Goal: Transaction & Acquisition: Obtain resource

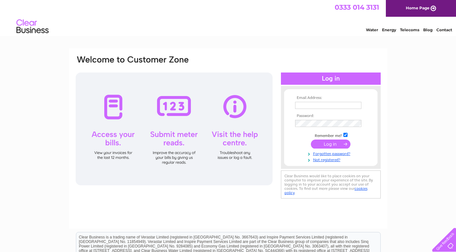
click at [339, 106] on input "text" at bounding box center [328, 105] width 66 height 7
type input "dinsmoreopticians@gmail.com"
click at [311, 140] on input "submit" at bounding box center [331, 144] width 40 height 9
click at [306, 104] on input "text" at bounding box center [328, 106] width 67 height 8
type input "[EMAIL_ADDRESS][DOMAIN_NAME]"
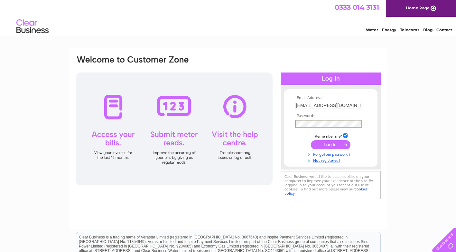
click at [311, 140] on input "submit" at bounding box center [331, 144] width 40 height 9
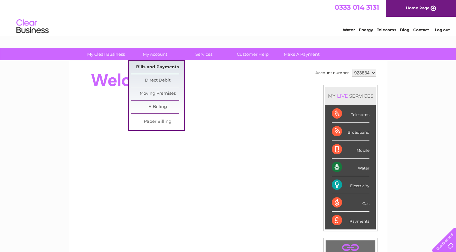
click at [160, 67] on link "Bills and Payments" at bounding box center [157, 67] width 53 height 13
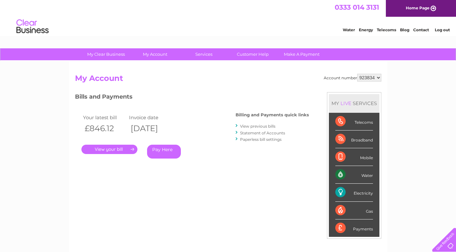
click at [127, 148] on link "." at bounding box center [109, 149] width 56 height 9
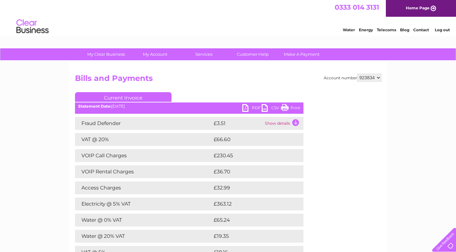
click at [297, 107] on link "Print" at bounding box center [290, 108] width 19 height 9
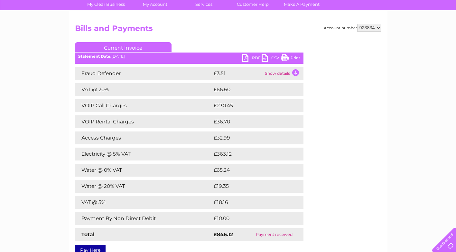
scroll to position [64, 0]
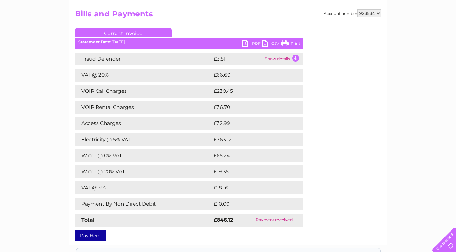
click at [255, 42] on link "PDF" at bounding box center [251, 44] width 19 height 9
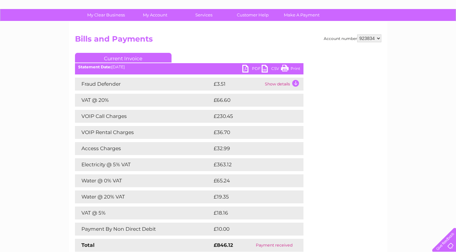
scroll to position [0, 0]
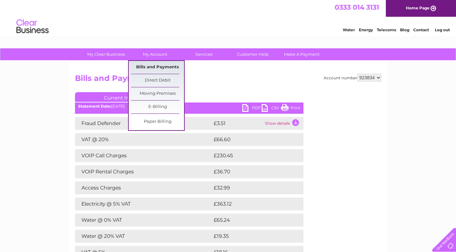
click at [162, 67] on link "Bills and Payments" at bounding box center [157, 67] width 53 height 13
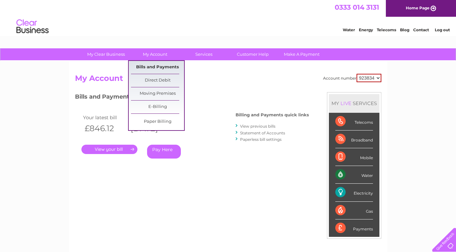
click at [159, 71] on link "Bills and Payments" at bounding box center [157, 67] width 53 height 13
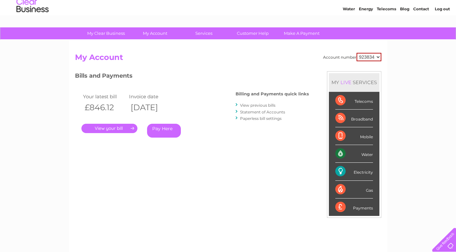
scroll to position [59, 0]
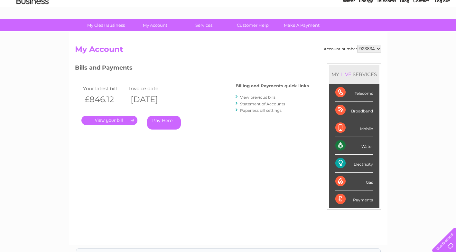
scroll to position [64, 0]
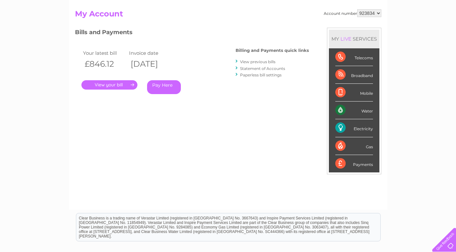
click at [260, 61] on link "View previous bills" at bounding box center [257, 61] width 35 height 5
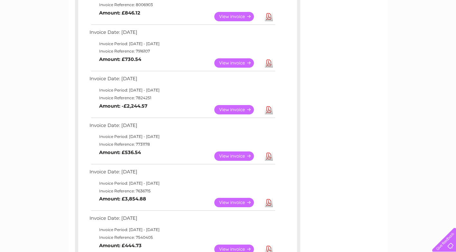
scroll to position [129, 0]
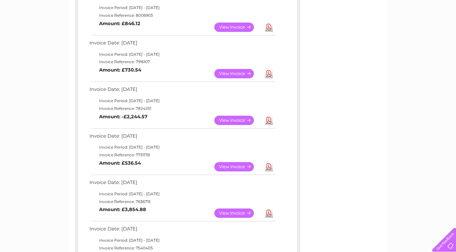
click at [229, 122] on link "View" at bounding box center [237, 120] width 47 height 9
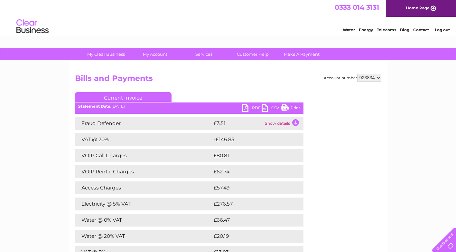
click at [253, 107] on link "PDF" at bounding box center [251, 108] width 19 height 9
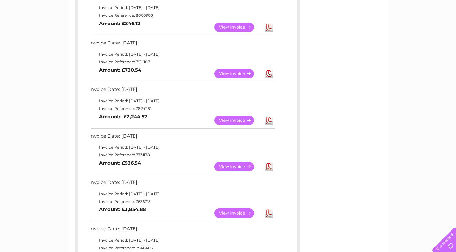
scroll to position [32, 0]
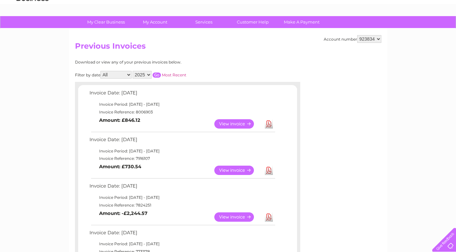
click at [236, 124] on link "View" at bounding box center [237, 123] width 47 height 9
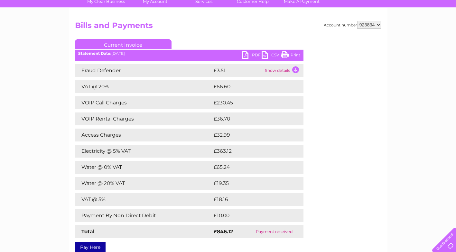
scroll to position [64, 0]
